Goal: Task Accomplishment & Management: Use online tool/utility

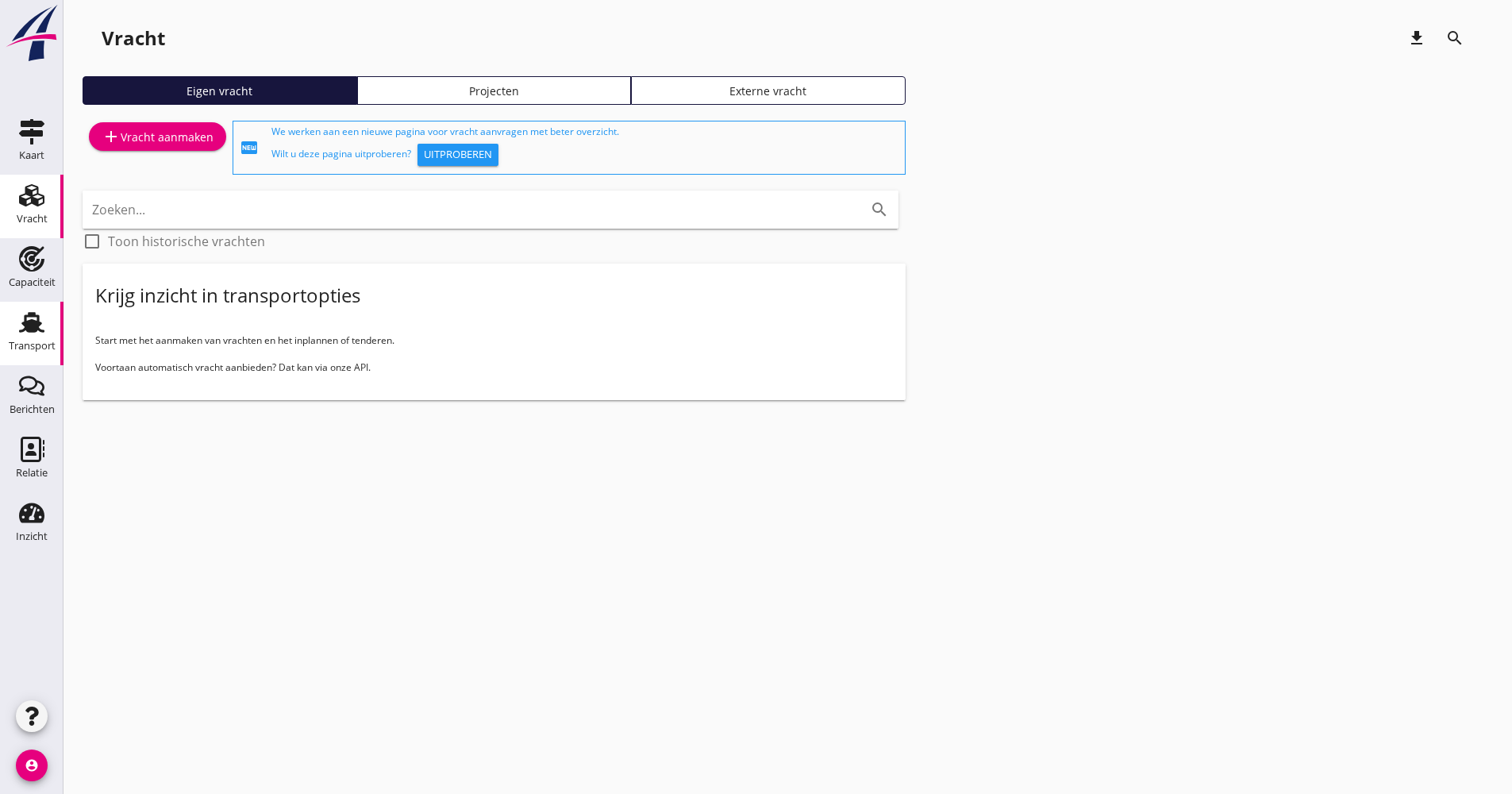
click at [27, 325] on use at bounding box center [31, 323] width 26 height 21
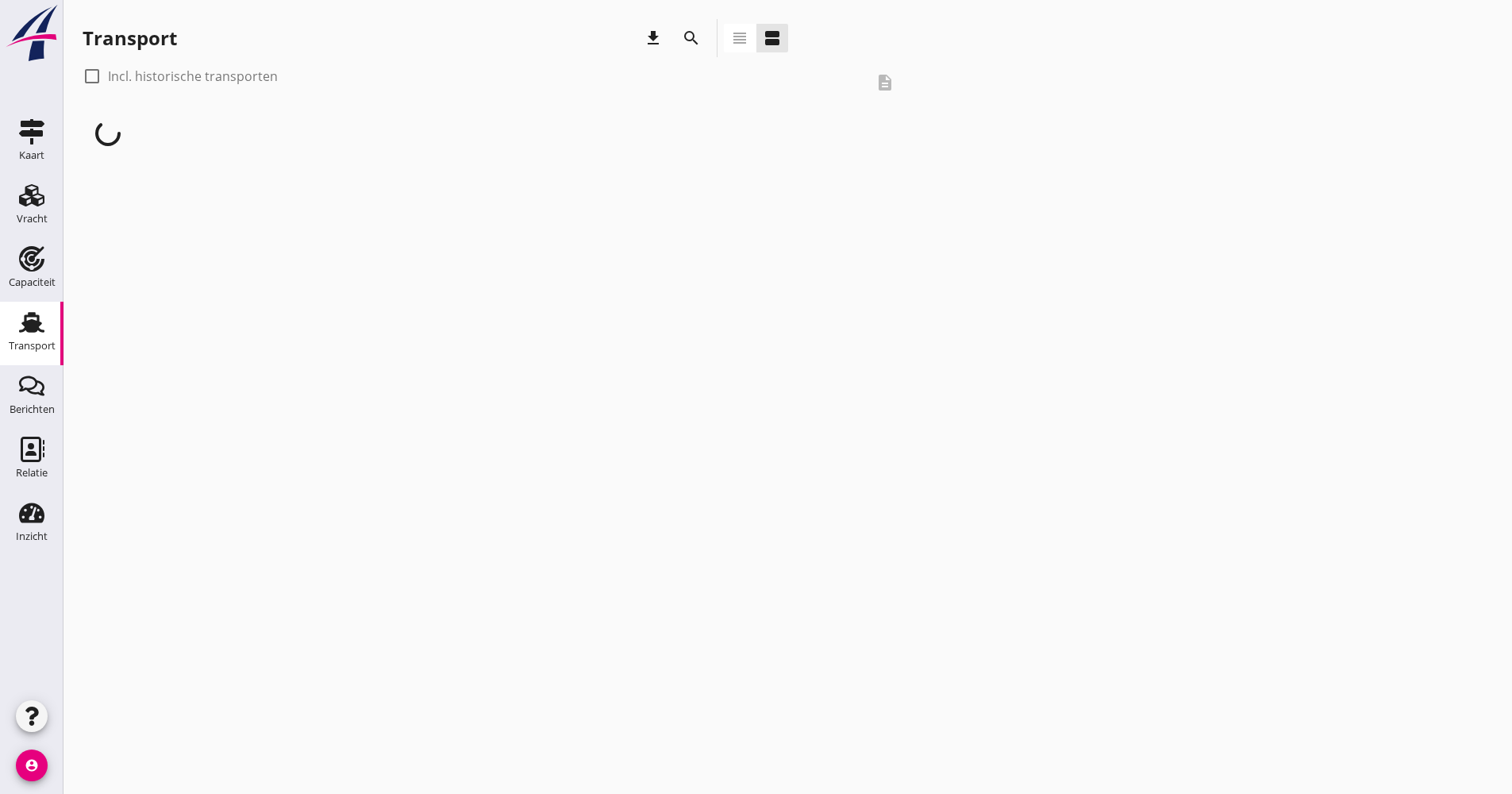
click at [686, 52] on div "search" at bounding box center [692, 38] width 38 height 38
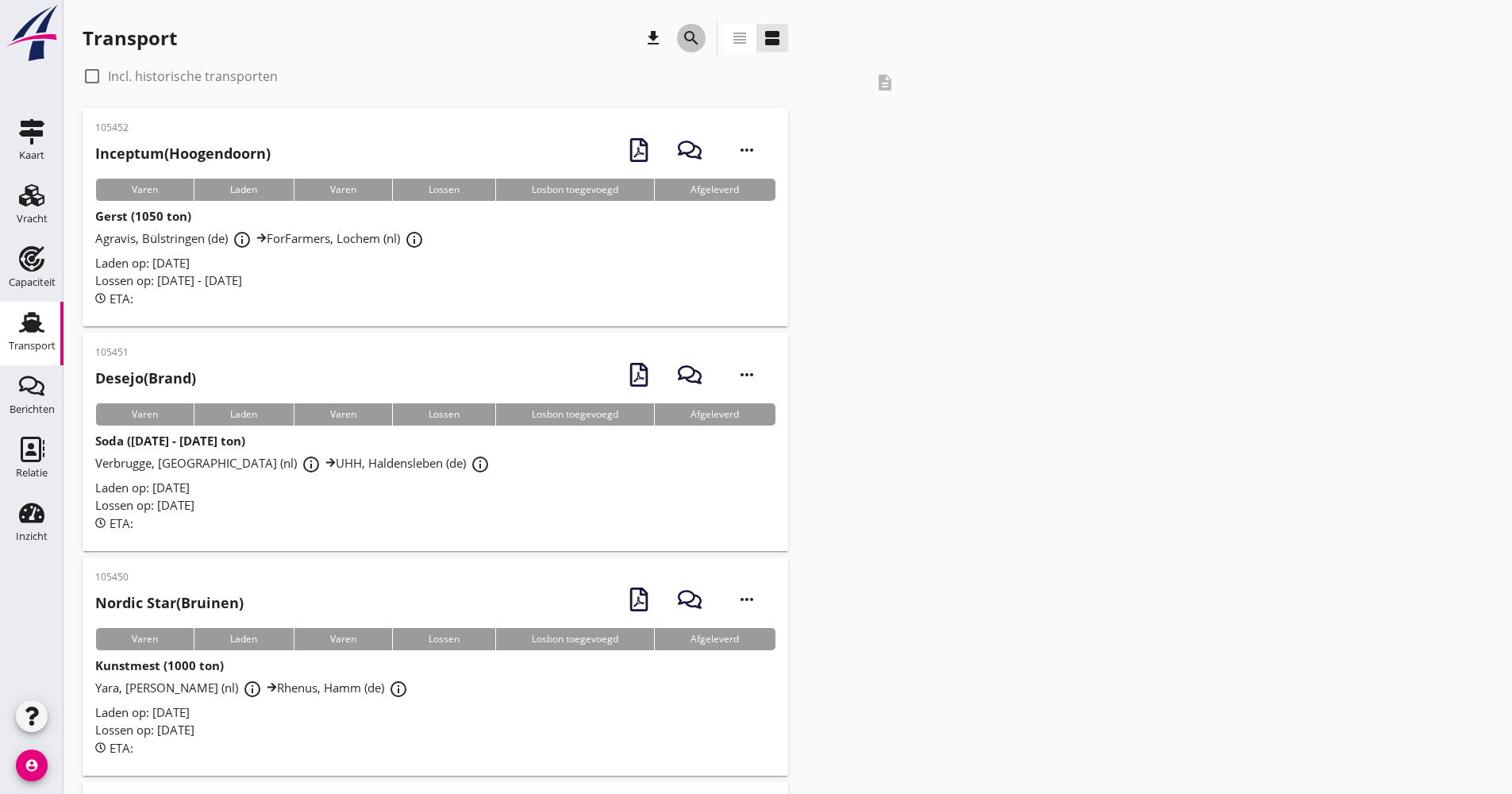
click at [692, 46] on icon "search" at bounding box center [692, 38] width 19 height 19
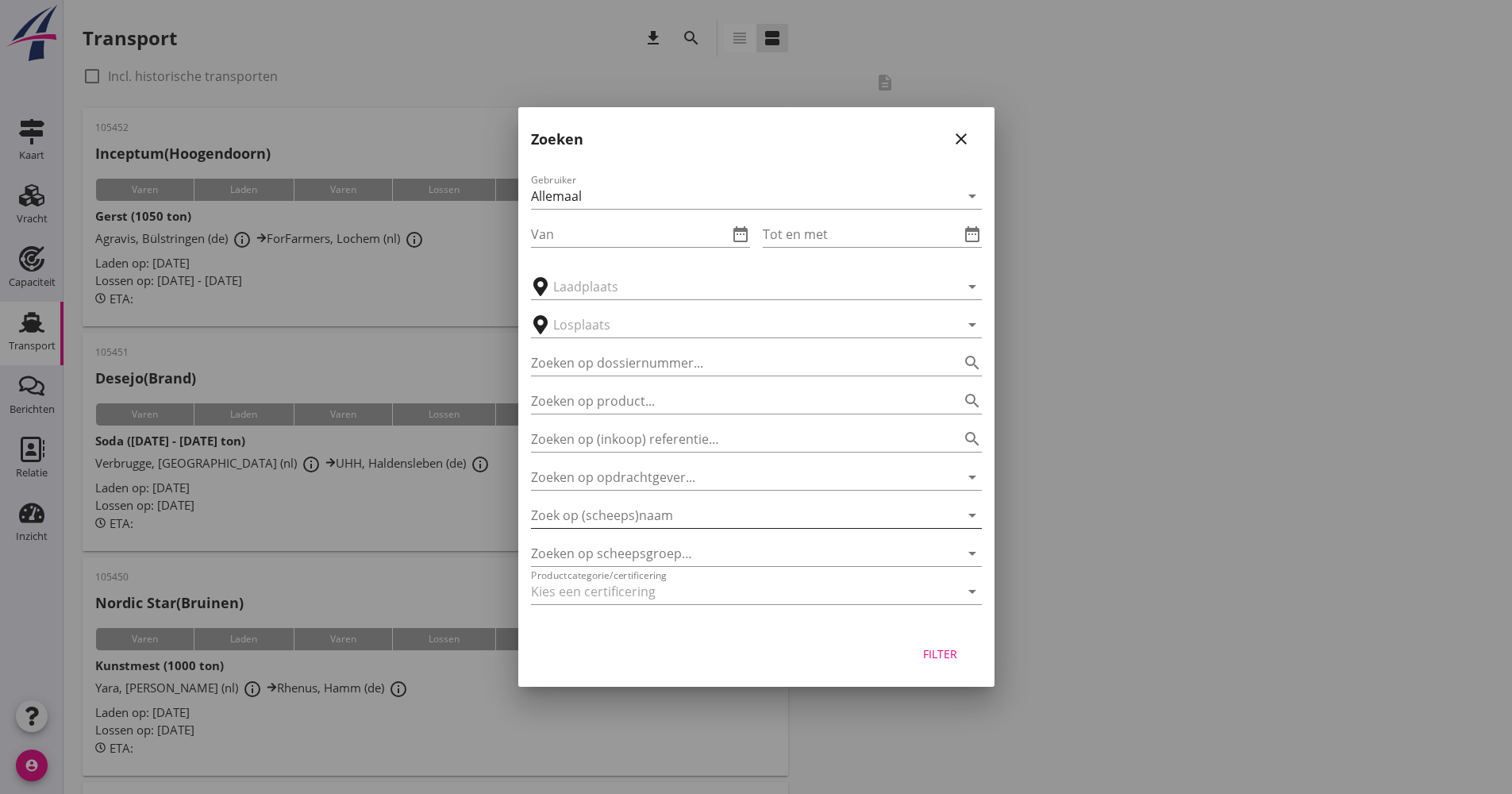
click at [621, 508] on input "Zoek op (scheeps)naam" at bounding box center [734, 515] width 406 height 26
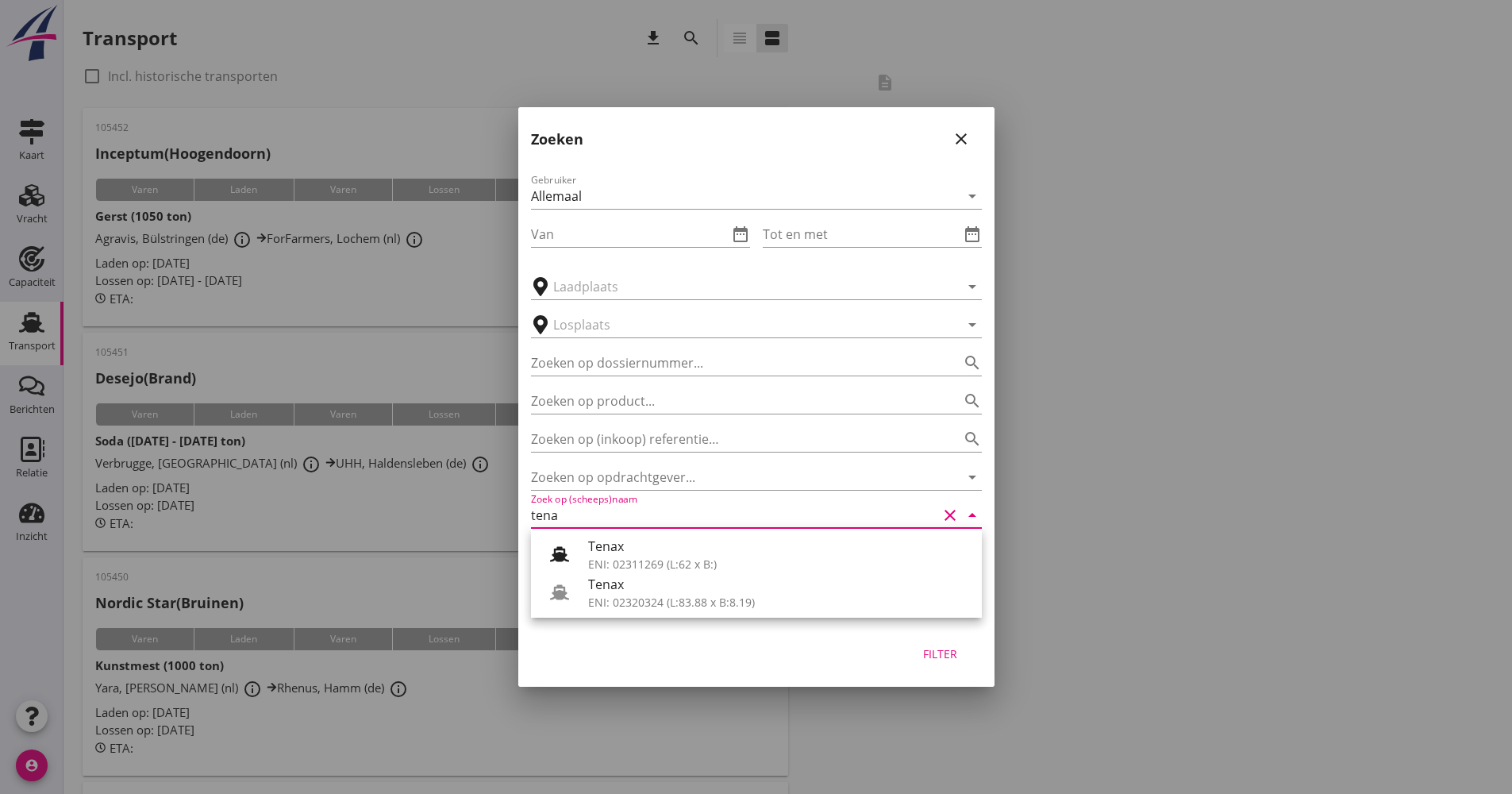
click at [614, 606] on div "ENI: 02320324 (L:83.88 x B:8.19)" at bounding box center [777, 601] width 381 height 16
click at [933, 658] on div "Filter" at bounding box center [940, 653] width 45 height 16
type input "Tenax"
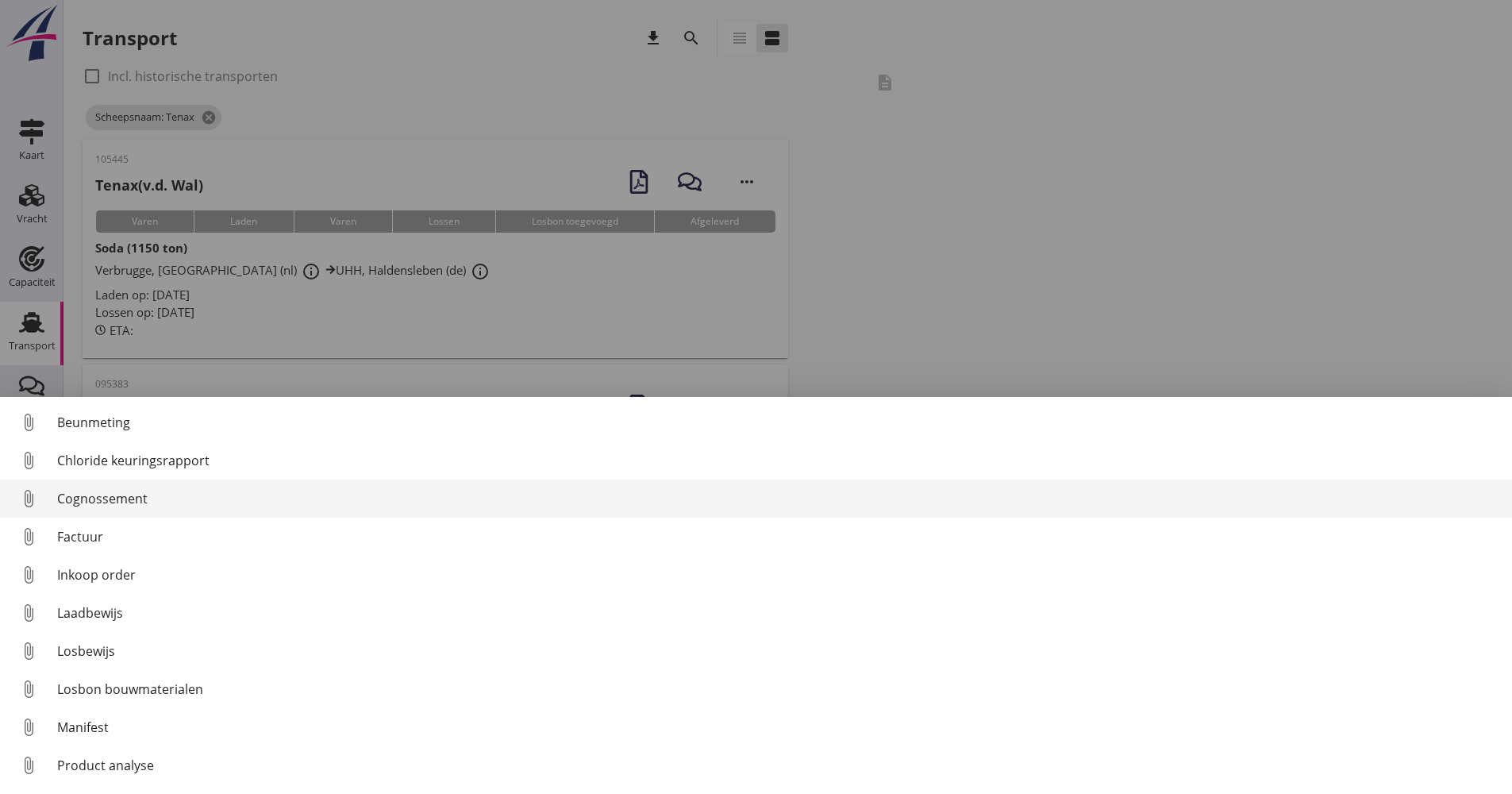
click at [135, 493] on div "Cognossement" at bounding box center [777, 498] width 1441 height 19
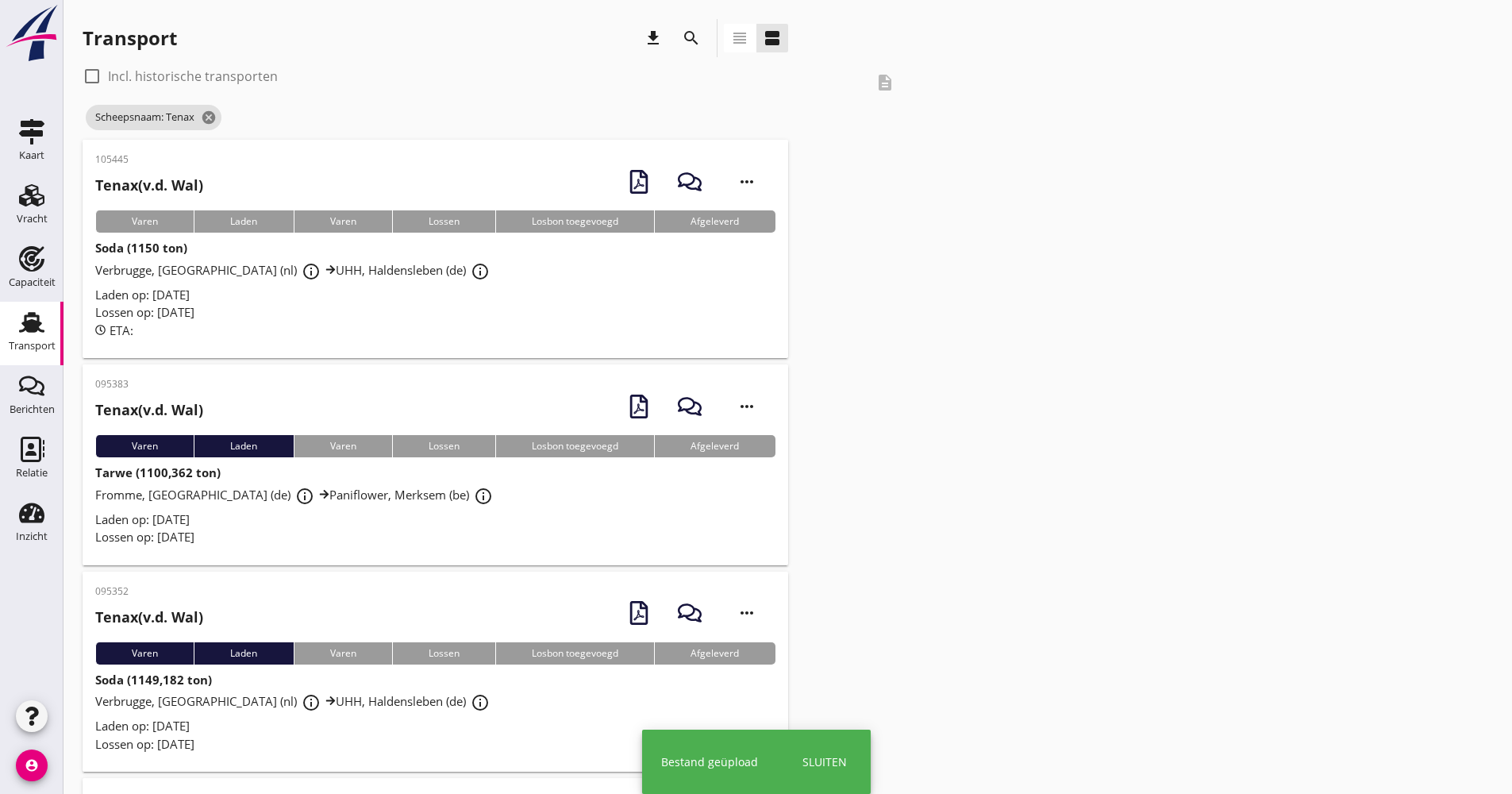
click at [266, 310] on div "Lossen op: [DATE]" at bounding box center [435, 312] width 680 height 18
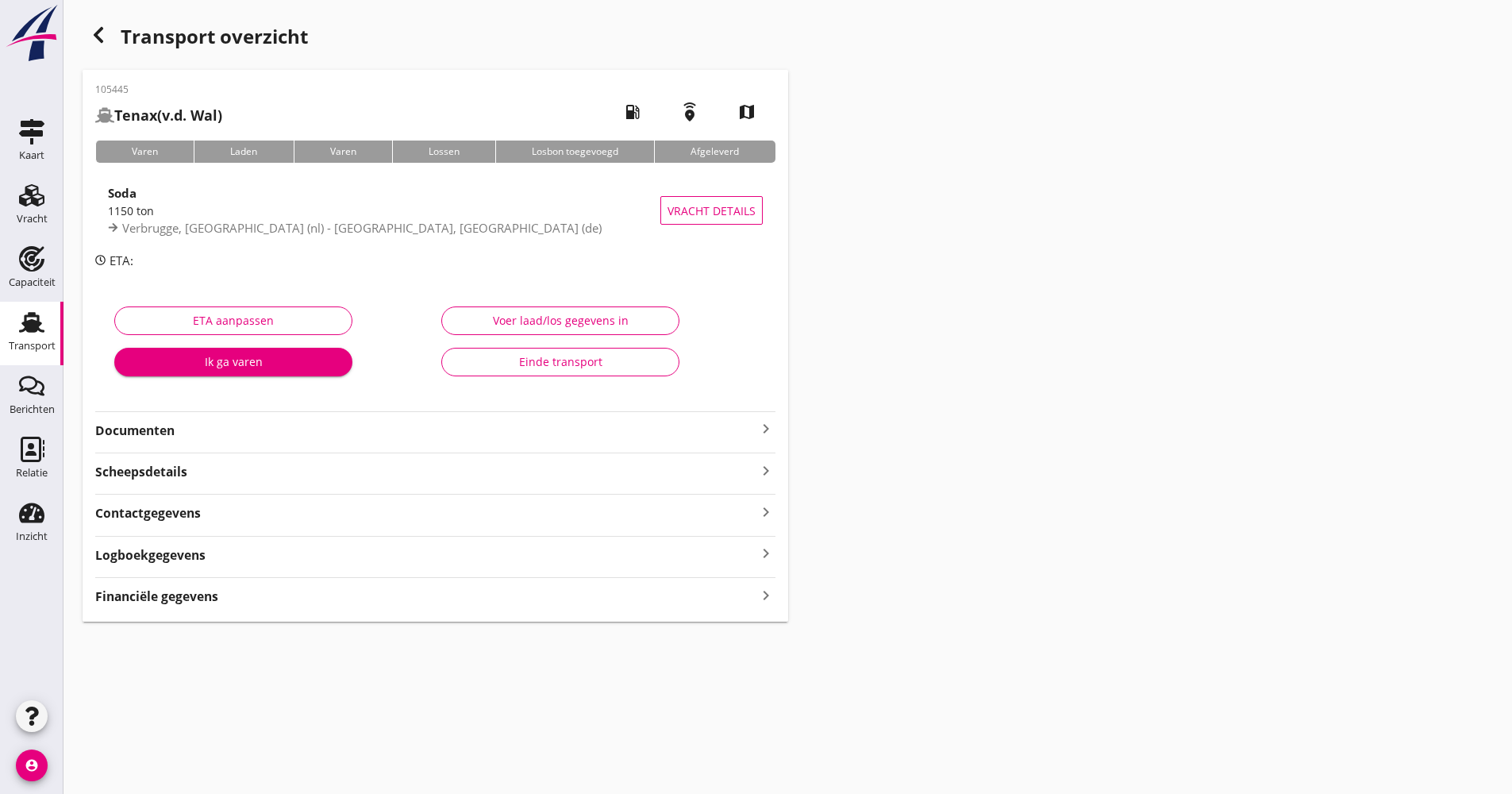
click at [224, 430] on strong "Documenten" at bounding box center [425, 430] width 661 height 18
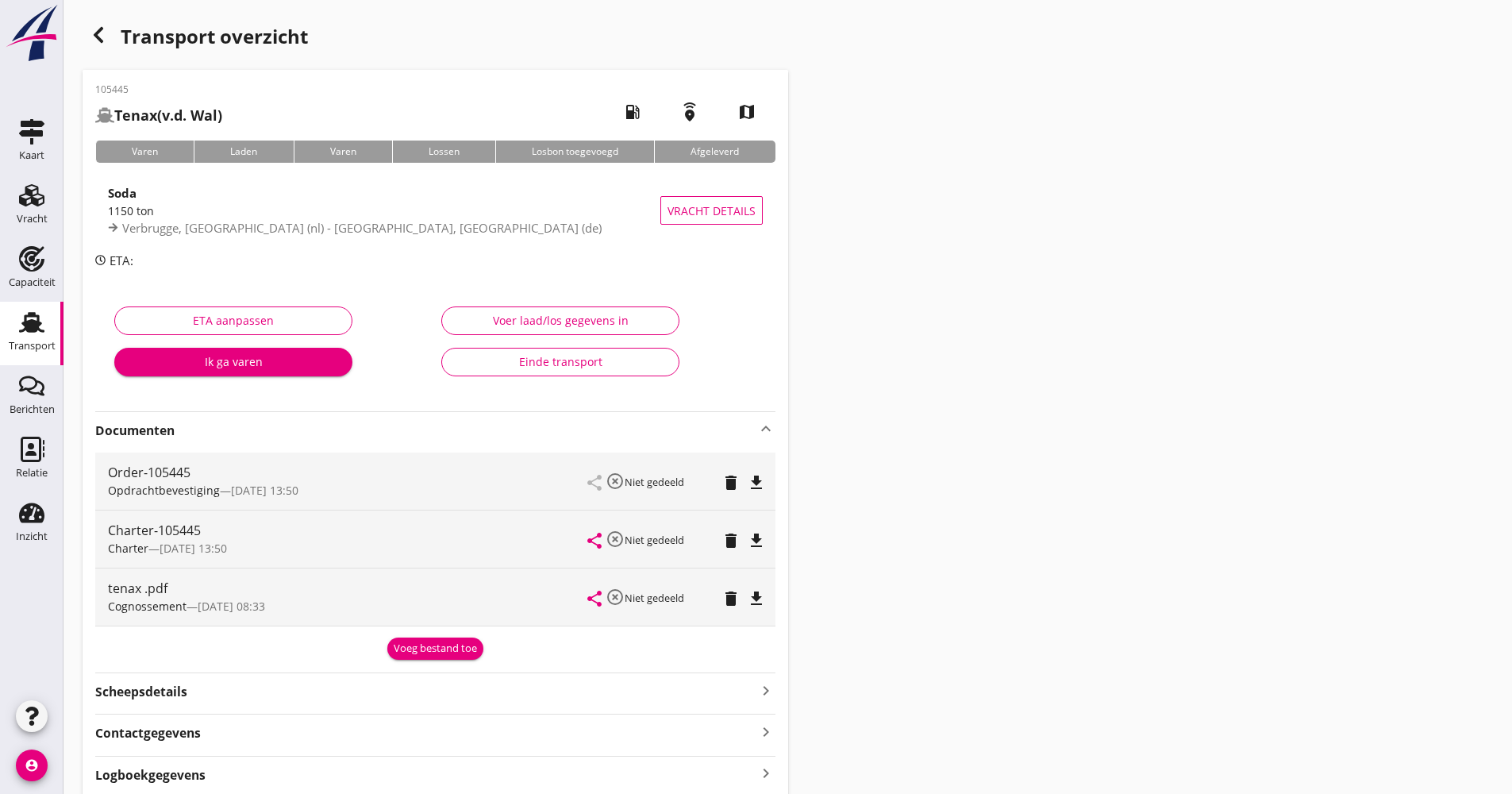
click at [224, 430] on strong "Documenten" at bounding box center [425, 430] width 661 height 18
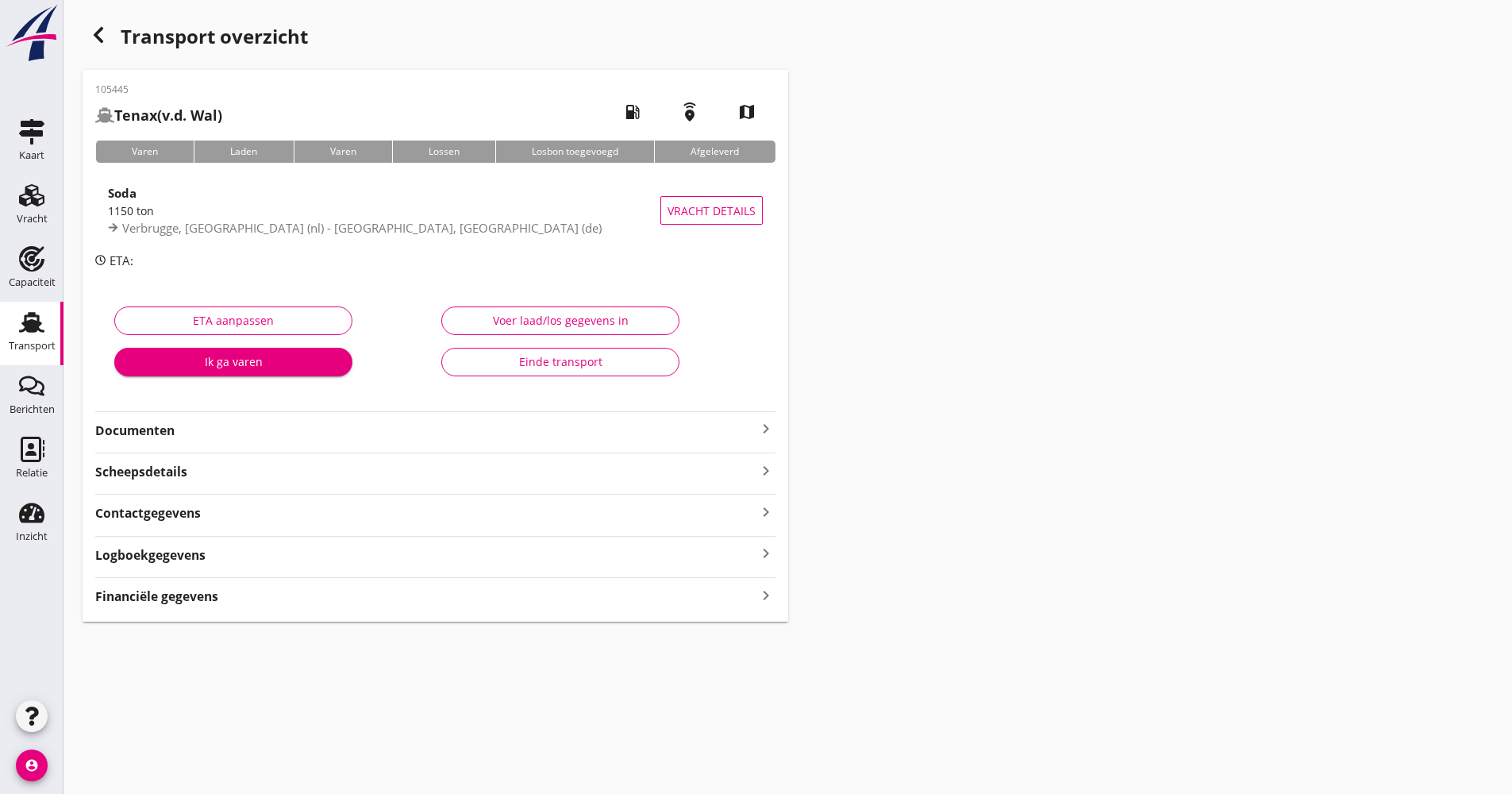
click at [267, 546] on div "Logboekgegevens keyboard_arrow_right" at bounding box center [435, 554] width 680 height 21
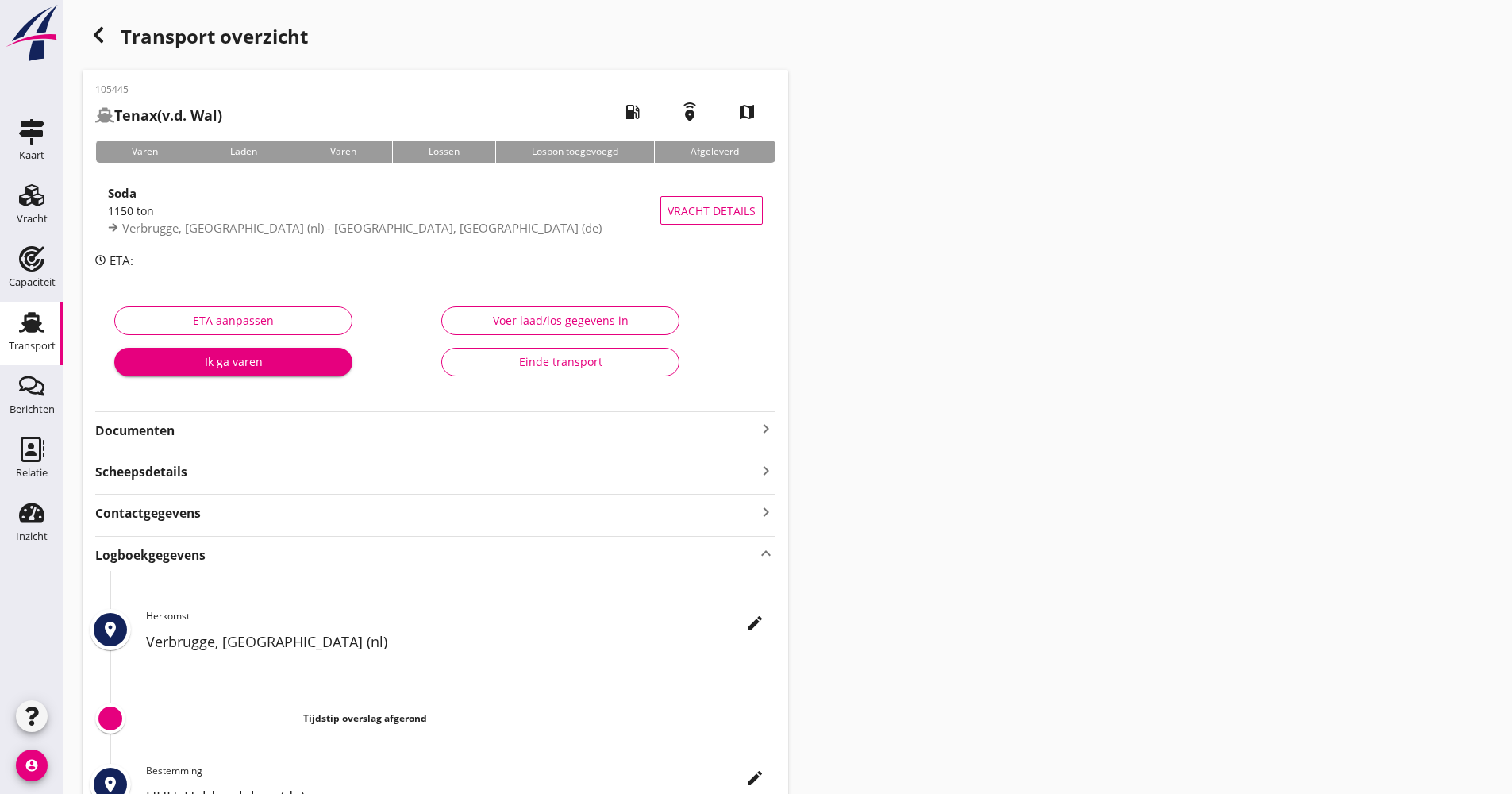
click at [769, 628] on div "edit Herkomst Verbrugge, [GEOGRAPHIC_DATA] (nl)" at bounding box center [461, 635] width 630 height 52
click at [762, 621] on icon "edit" at bounding box center [755, 623] width 19 height 19
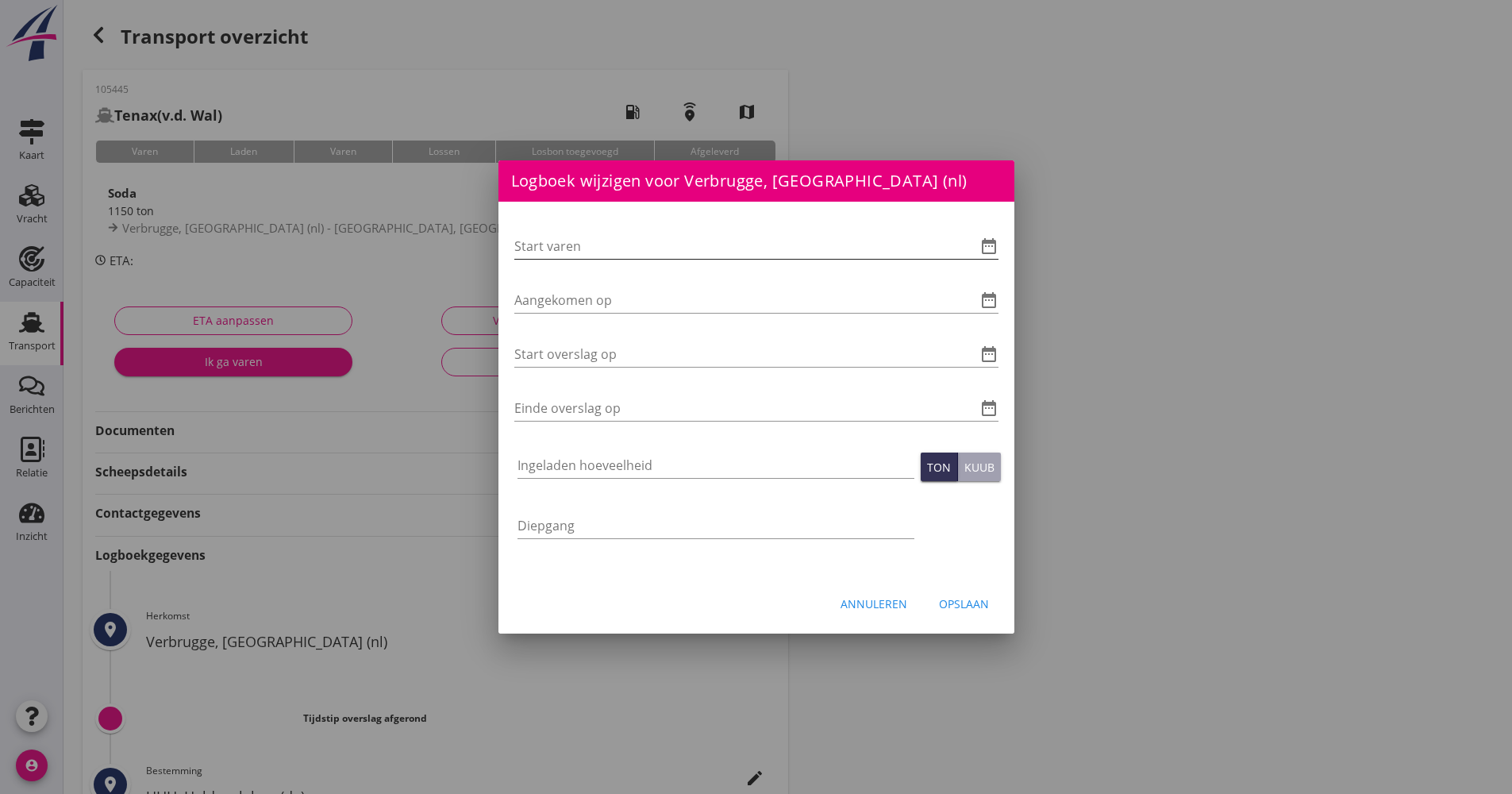
click at [983, 256] on div "Start varen date_range" at bounding box center [756, 246] width 484 height 26
click at [984, 253] on icon "date_range" at bounding box center [988, 246] width 19 height 19
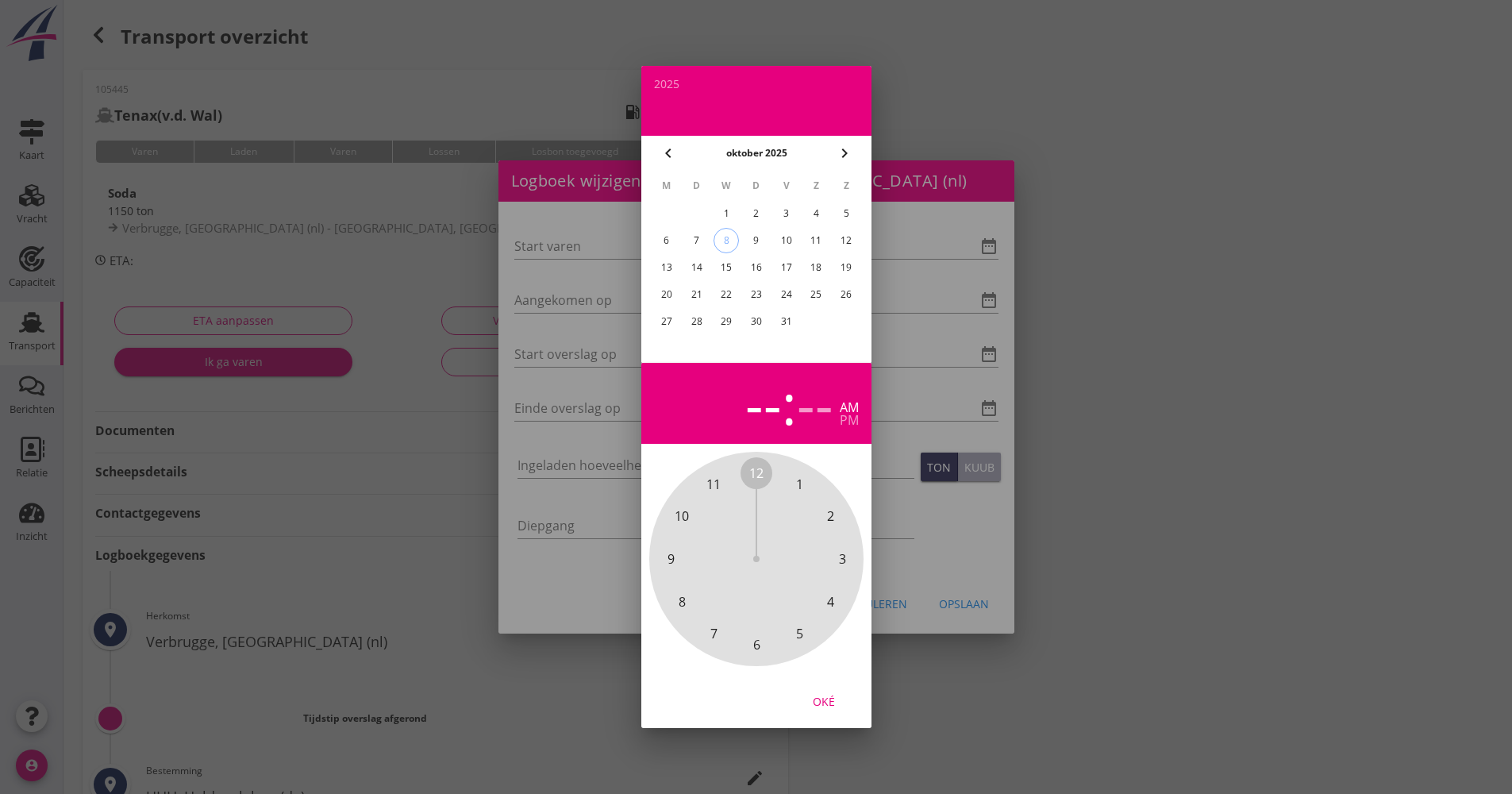
click at [710, 240] on td "7" at bounding box center [696, 240] width 29 height 26
click at [705, 238] on div "7" at bounding box center [695, 240] width 26 height 26
drag, startPoint x: 759, startPoint y: 460, endPoint x: 767, endPoint y: 632, distance: 172.2
click at [767, 632] on div "12 1 2 3 4 5 6 7 8 9 10 11" at bounding box center [756, 559] width 172 height 172
click at [756, 473] on span "00" at bounding box center [756, 473] width 14 height 19
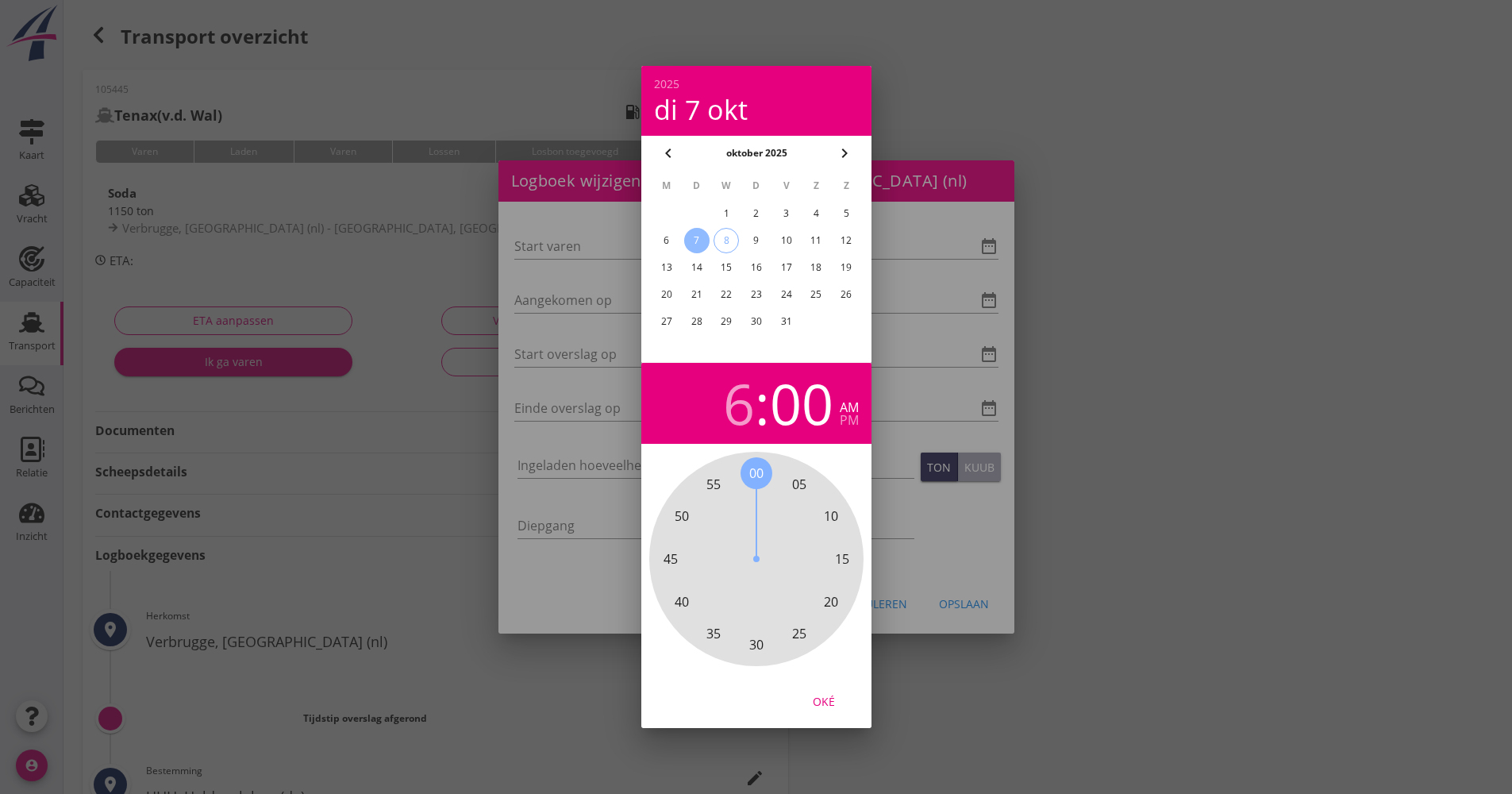
click at [834, 693] on div "Oké" at bounding box center [823, 700] width 45 height 16
type input "[DATE] 06:00"
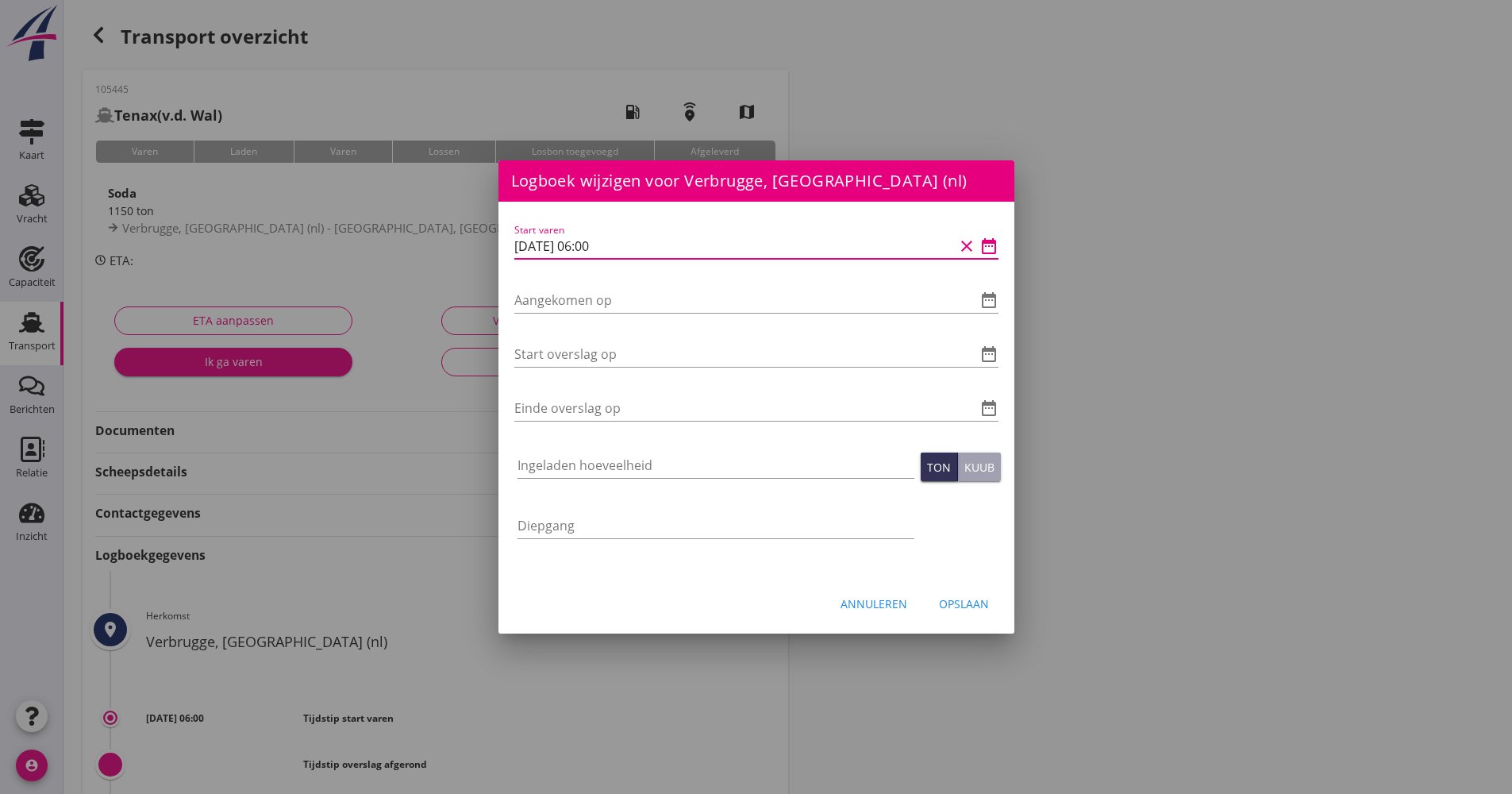
drag, startPoint x: 650, startPoint y: 245, endPoint x: 485, endPoint y: 248, distance: 165.0
click at [485, 248] on div "Logboek wijzigen voor UHH, Haldensleben (de) Start varen date_range Aangekomen …" at bounding box center [756, 530] width 1512 height 1059
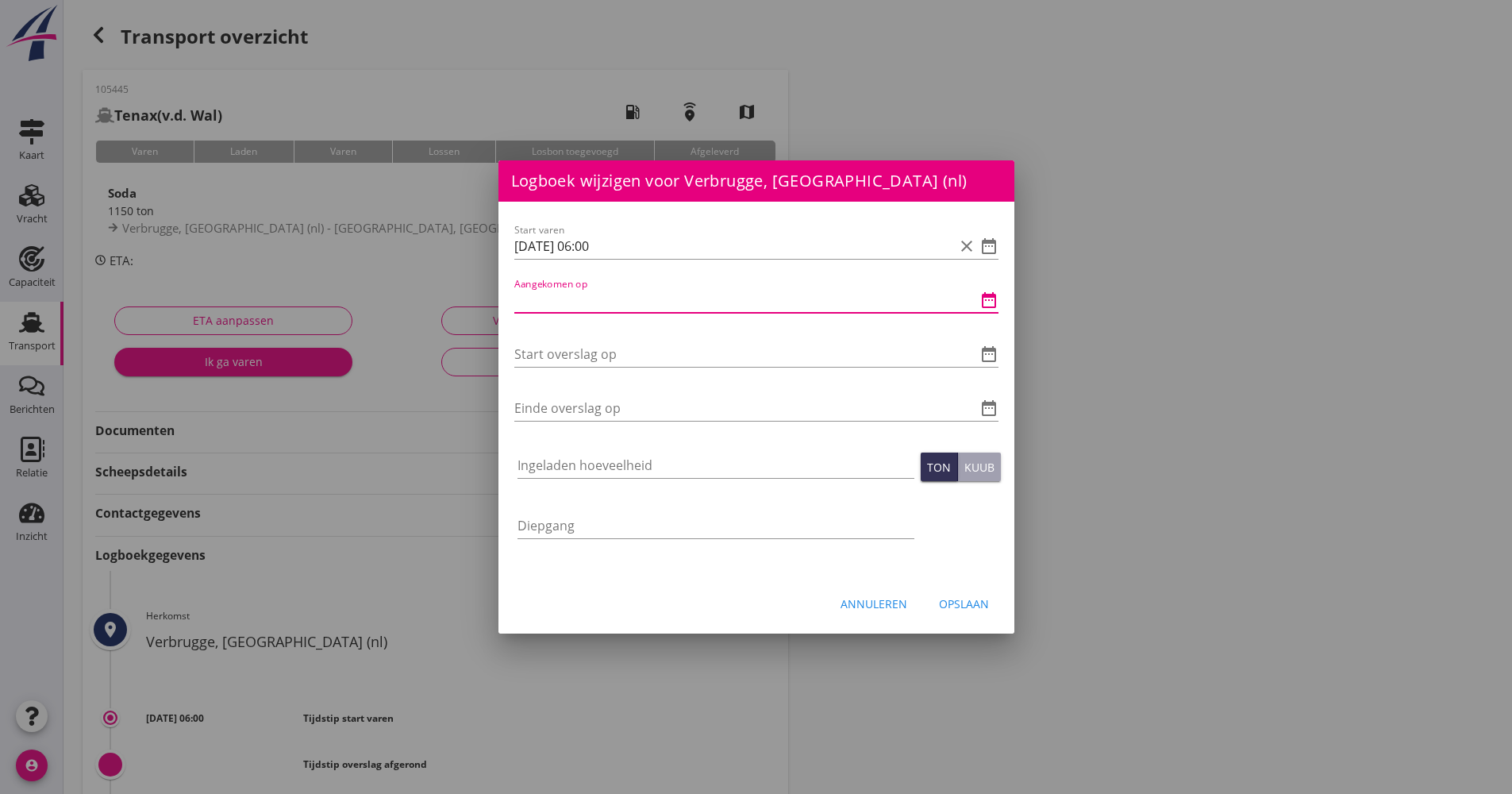
paste input "[DATE] 06:00"
type input "[DATE] 06:00"
drag, startPoint x: 590, startPoint y: 366, endPoint x: 589, endPoint y: 358, distance: 8.1
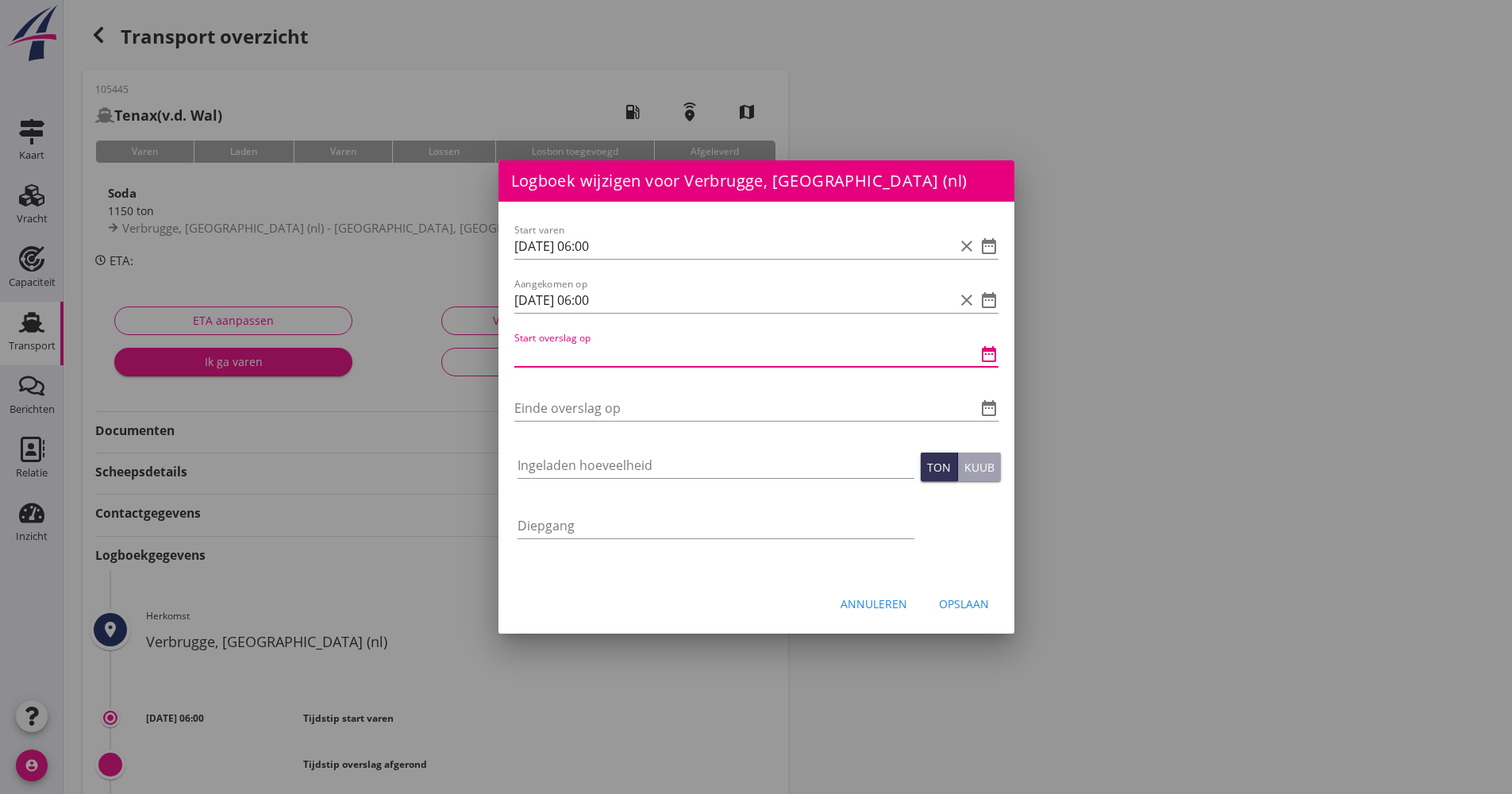
paste input "[DATE] 06:00"
type input "[DATE] 06:00"
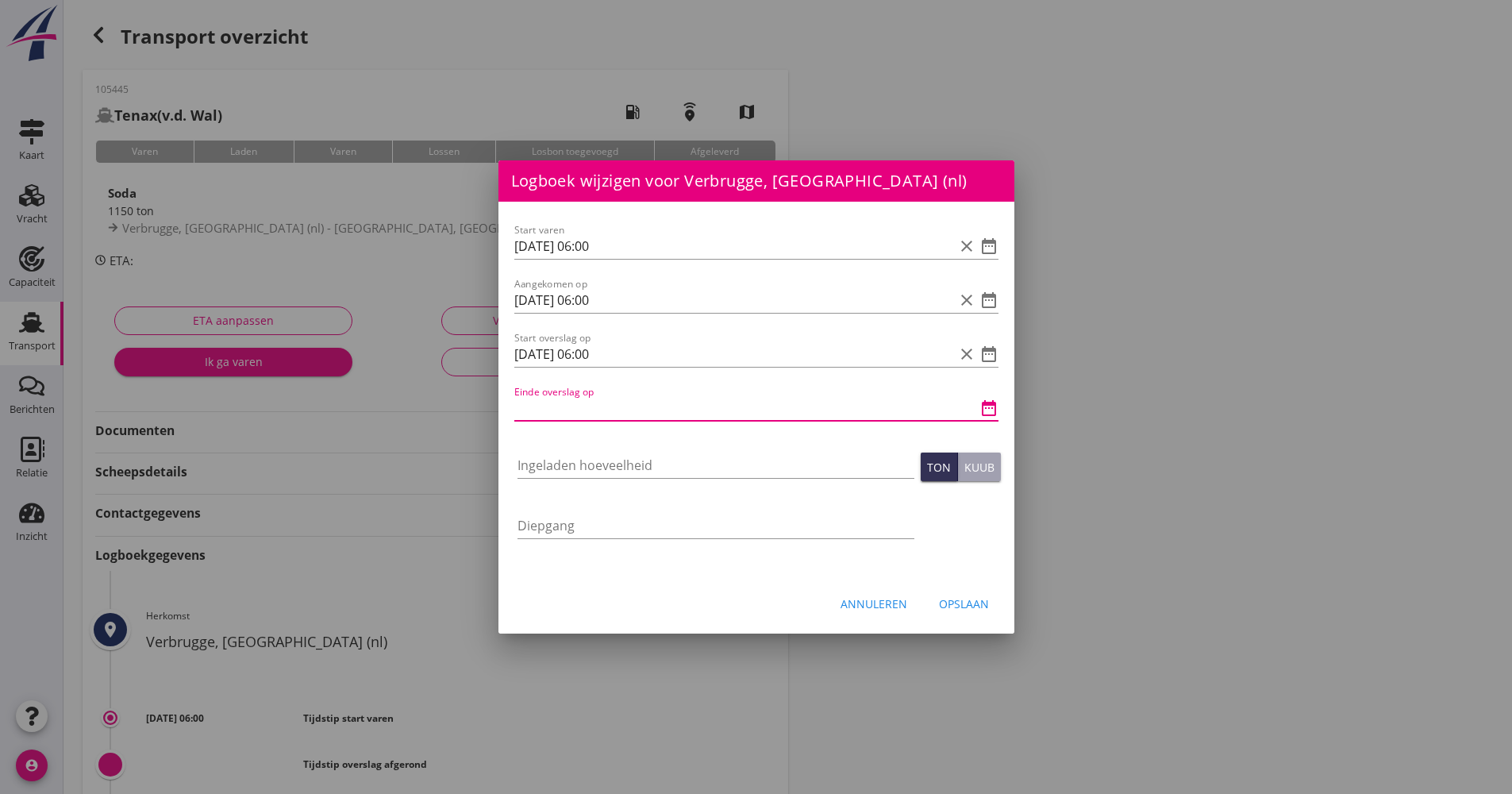
paste input "[DATE] 06:00"
drag, startPoint x: 597, startPoint y: 407, endPoint x: 585, endPoint y: 407, distance: 12.0
click at [585, 407] on input "[DATE] 06:00" at bounding box center [734, 407] width 440 height 26
type input "[DATE] 15:00"
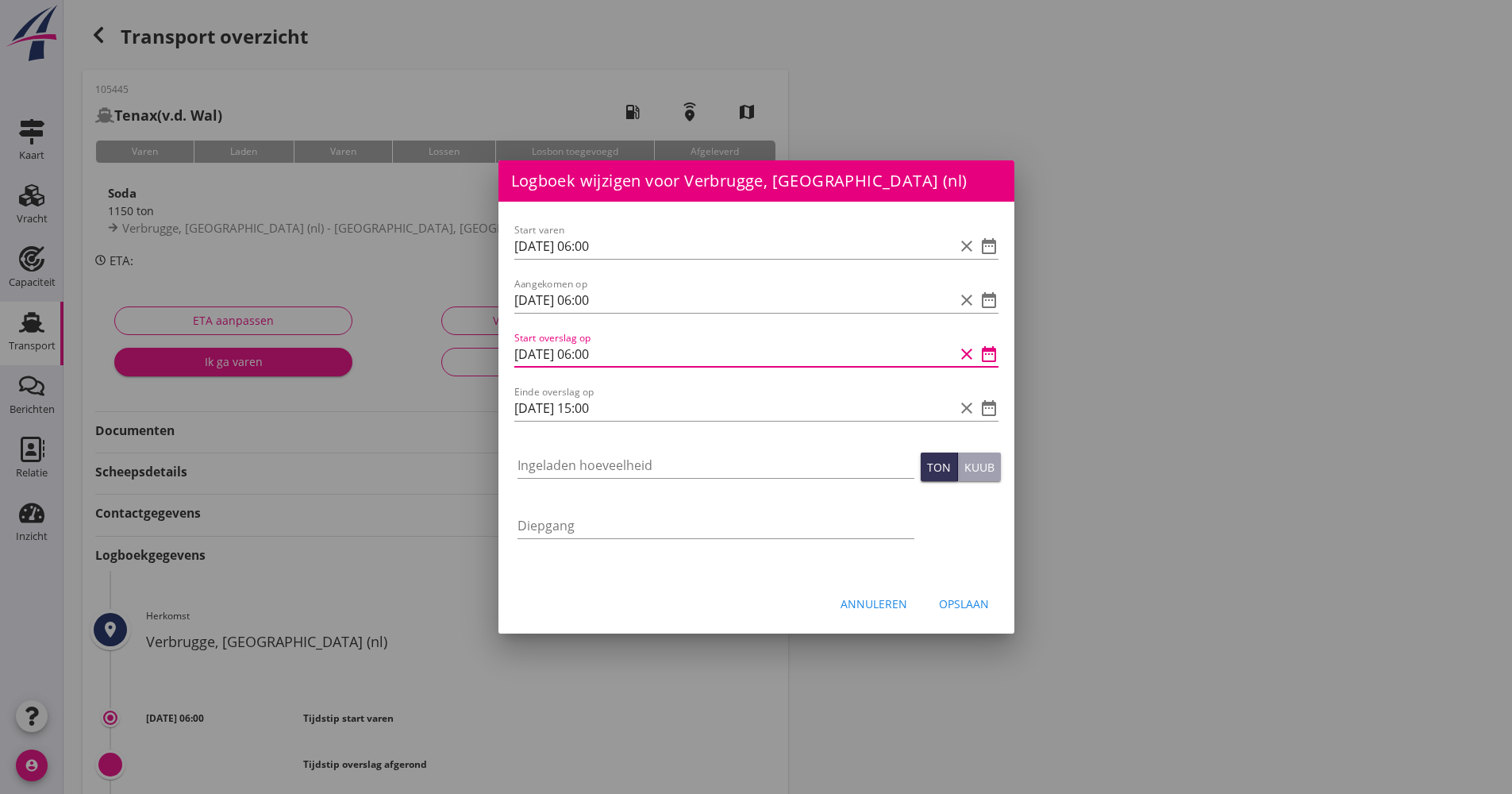
click at [597, 352] on input "[DATE] 06:00" at bounding box center [734, 354] width 440 height 26
type input "[DATE] 12:00"
click at [543, 476] on input "Ingeladen hoeveelheid" at bounding box center [715, 465] width 397 height 26
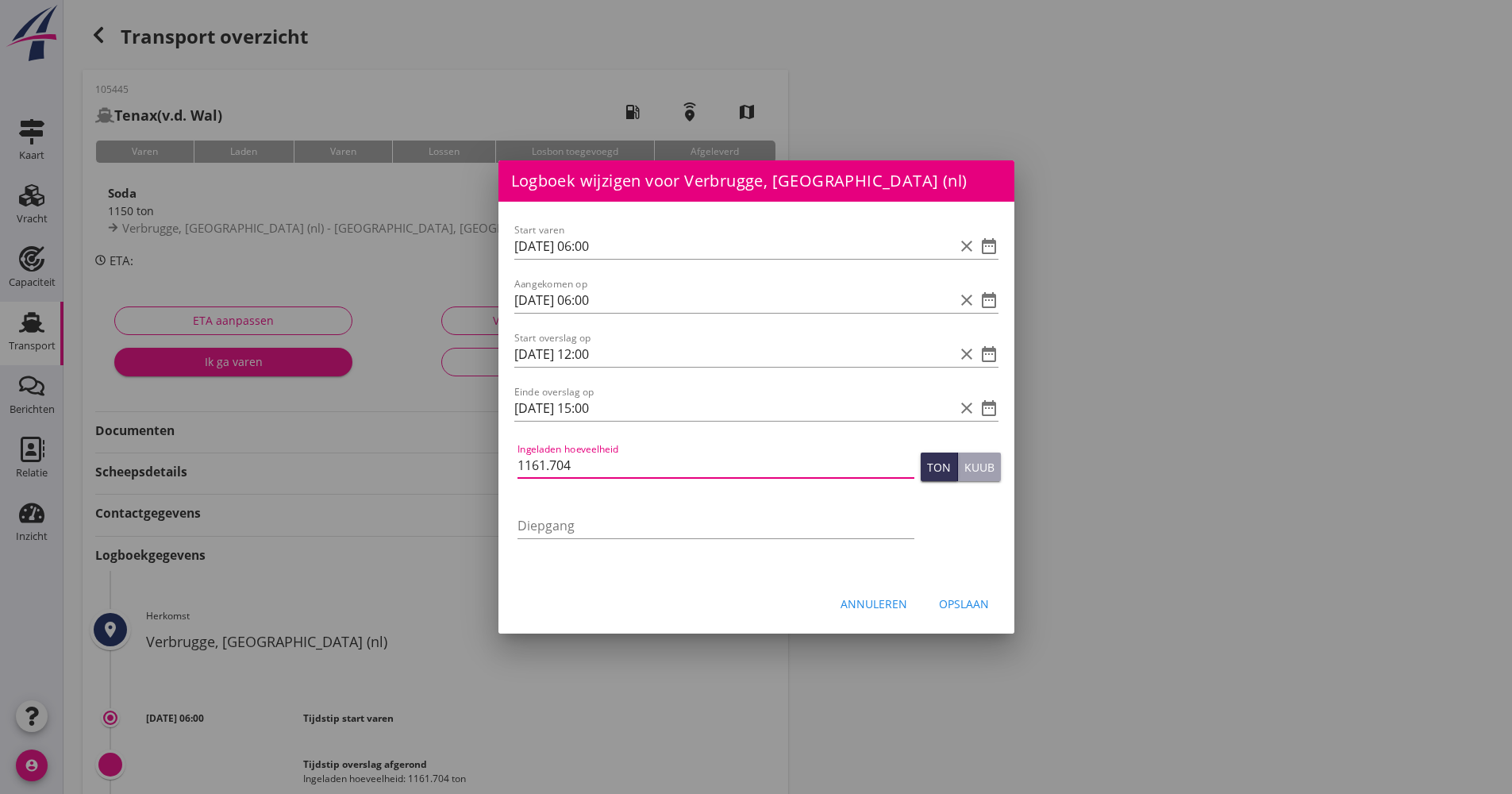
type input "1161.704"
click at [945, 588] on div "Annuleren Opslaan" at bounding box center [756, 603] width 516 height 54
click at [956, 600] on div "Opslaan" at bounding box center [963, 603] width 50 height 16
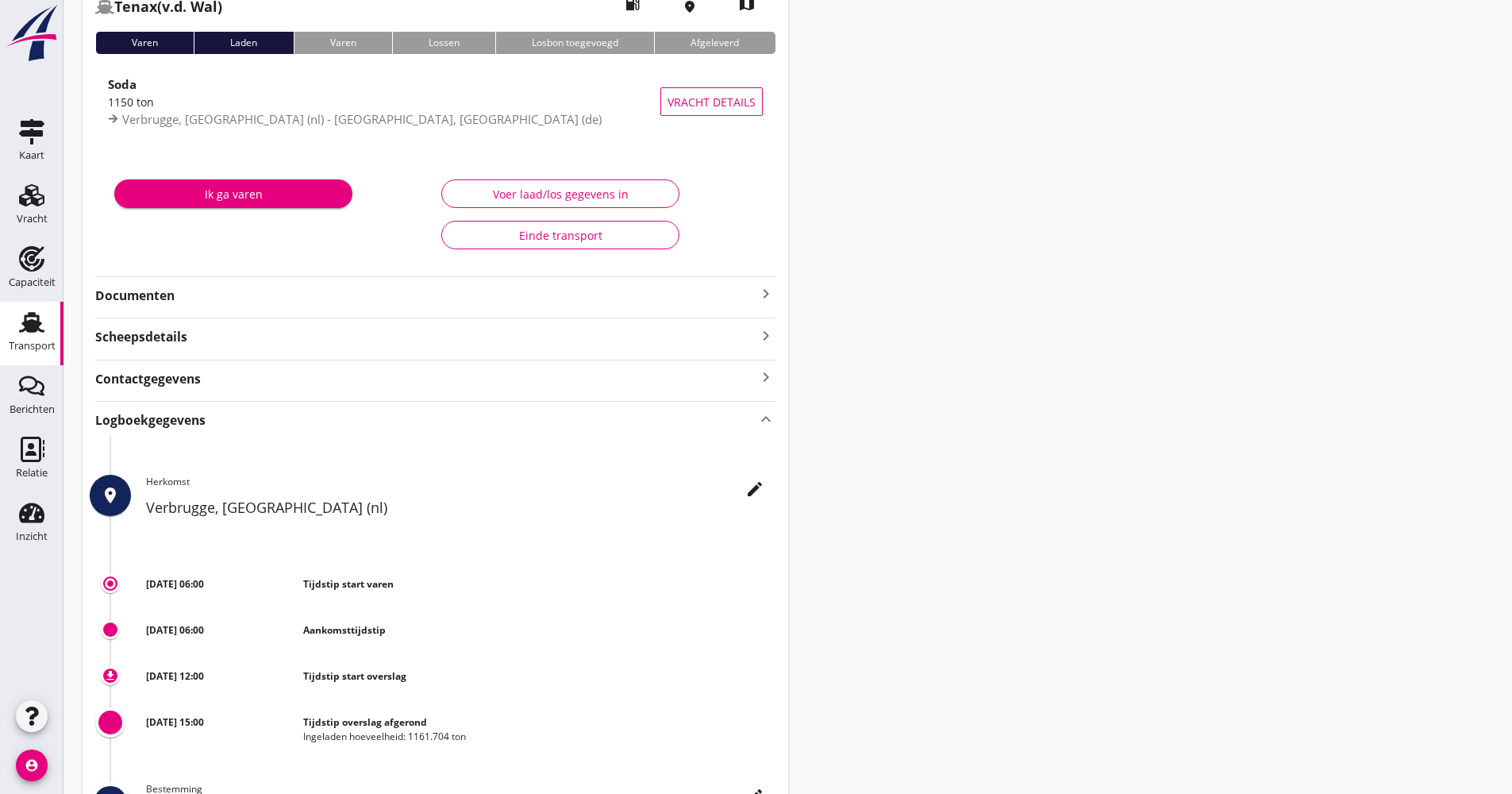
scroll to position [346, 0]
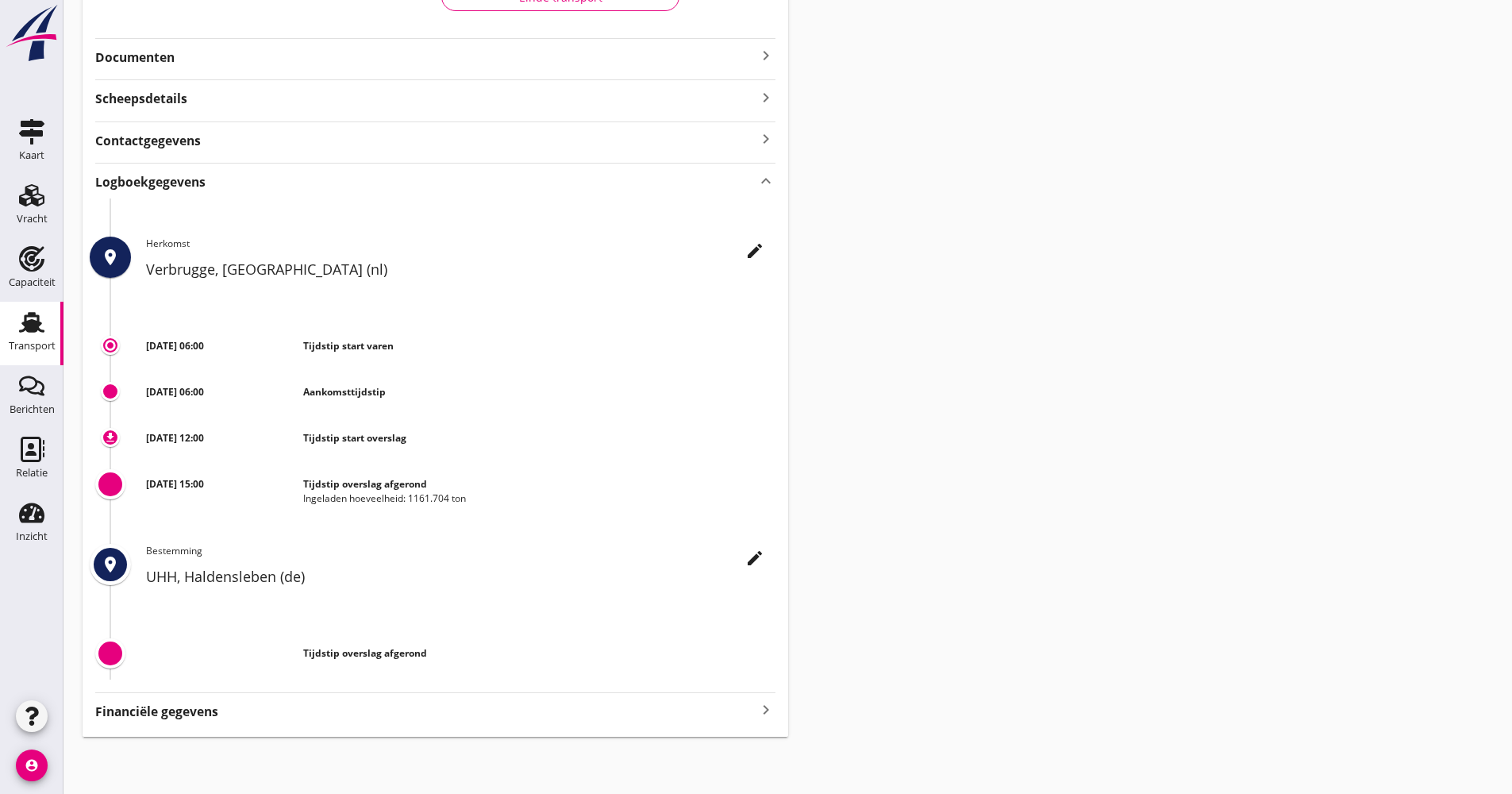
click at [47, 345] on div "Transport" at bounding box center [31, 345] width 47 height 10
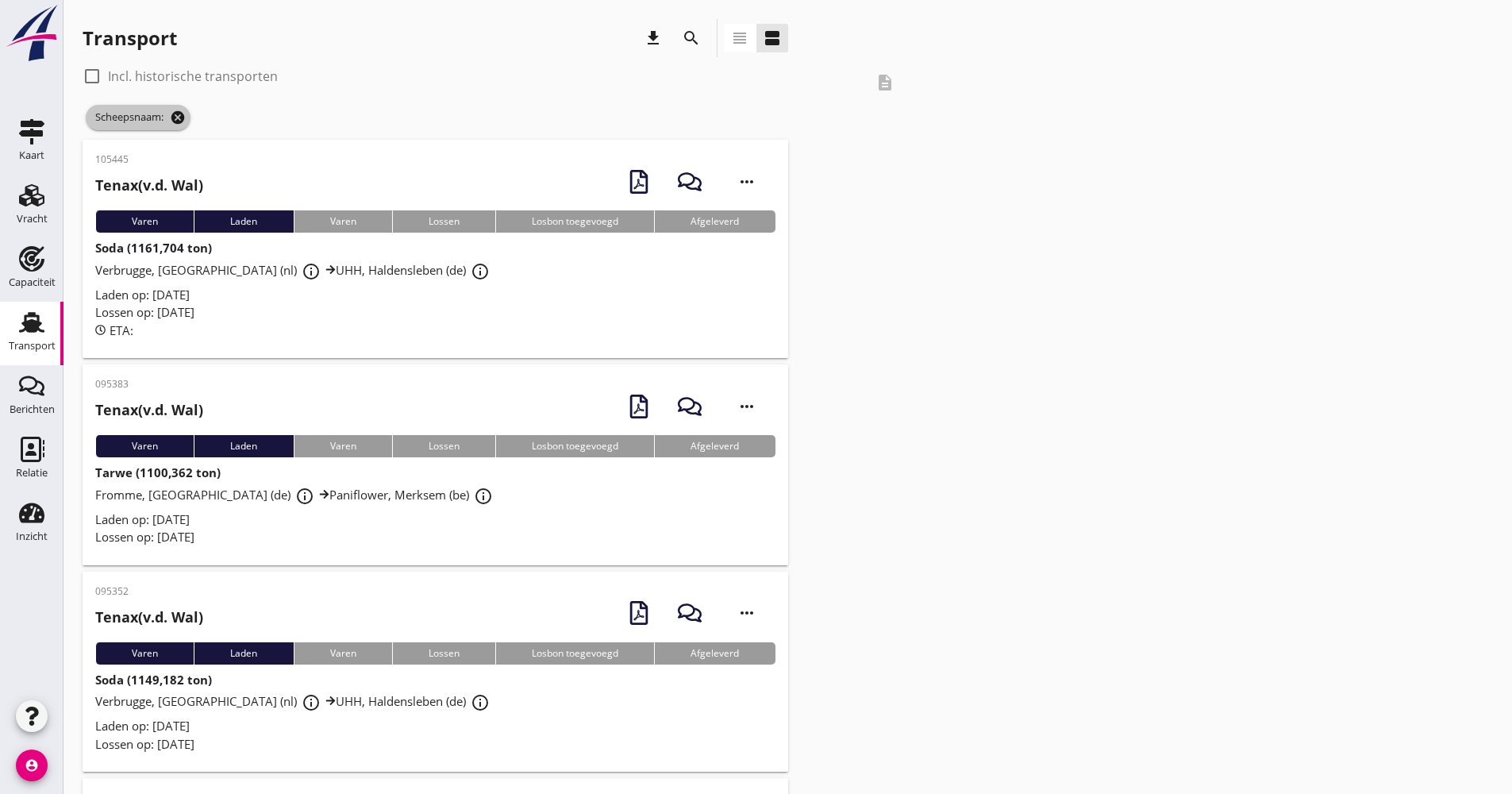
click at [181, 112] on icon "cancel" at bounding box center [177, 117] width 16 height 16
